Goal: Check status: Check status

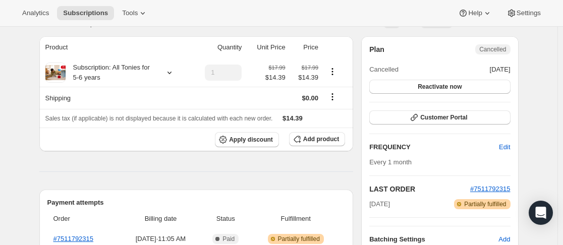
scroll to position [101, 0]
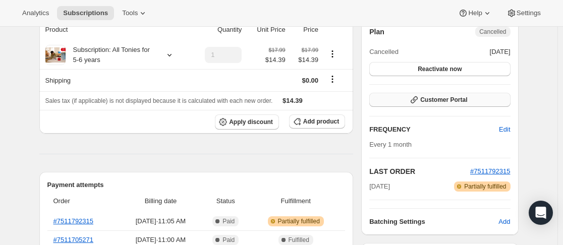
click at [442, 101] on span "Customer Portal" at bounding box center [444, 100] width 47 height 8
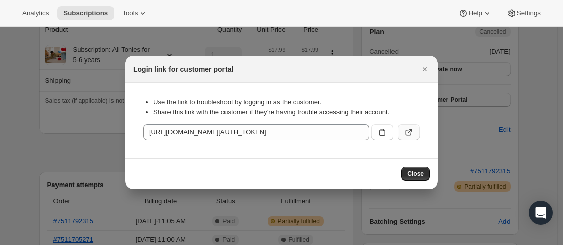
click at [407, 127] on button ":rbr:" at bounding box center [409, 132] width 22 height 16
click at [424, 67] on icon "Close" at bounding box center [425, 69] width 10 height 10
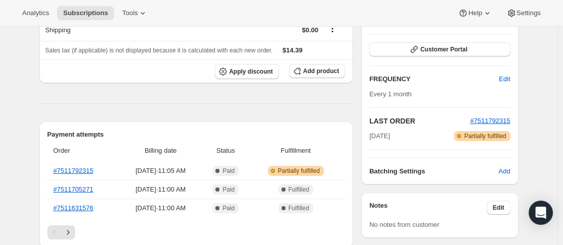
scroll to position [0, 0]
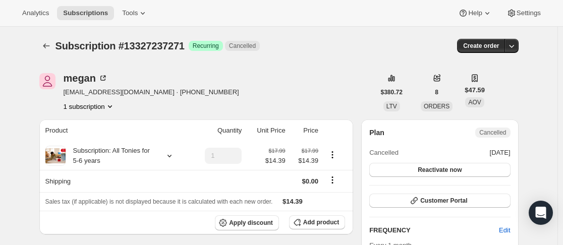
click at [47, 53] on div "Subscription #13327237271. This page is ready Subscription #13327237271 Success…" at bounding box center [279, 46] width 480 height 38
click at [47, 47] on icon "Subscriptions" at bounding box center [46, 46] width 10 height 10
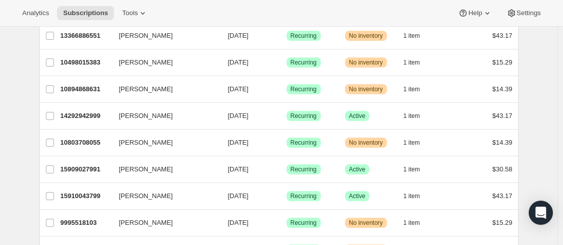
scroll to position [555, 0]
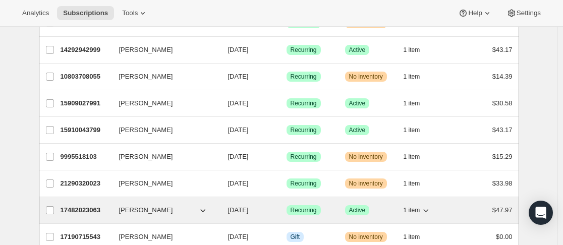
click at [148, 207] on span "[PERSON_NAME]" at bounding box center [146, 210] width 54 height 10
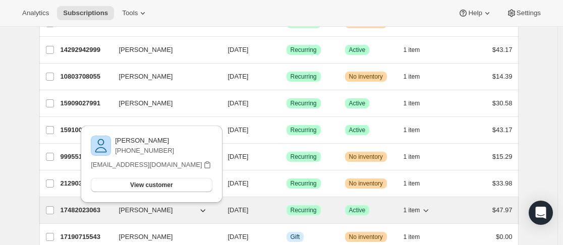
click at [98, 211] on p "17482023063" at bounding box center [86, 210] width 50 height 10
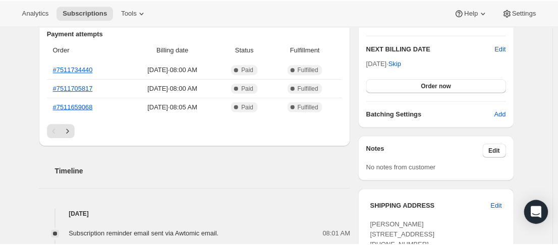
scroll to position [202, 0]
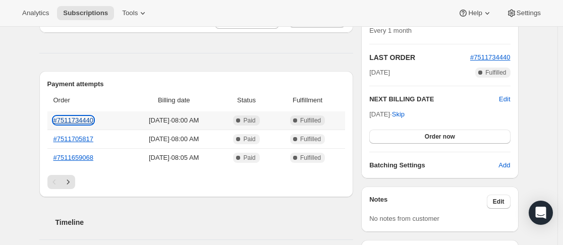
click at [77, 123] on link "#7511734440" at bounding box center [74, 121] width 40 height 8
click at [7, 55] on div "Subscription #17482023063. This page is ready Subscription #17482023063 Success…" at bounding box center [279, 214] width 558 height 778
